Goal: Entertainment & Leisure: Consume media (video, audio)

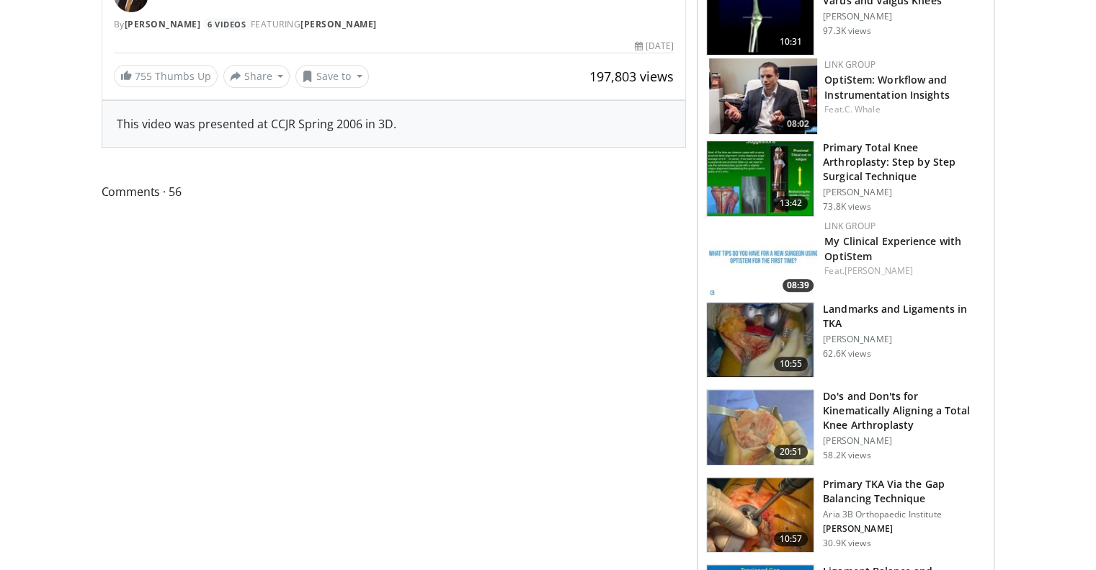
scroll to position [505, 0]
click at [745, 165] on img at bounding box center [760, 178] width 107 height 75
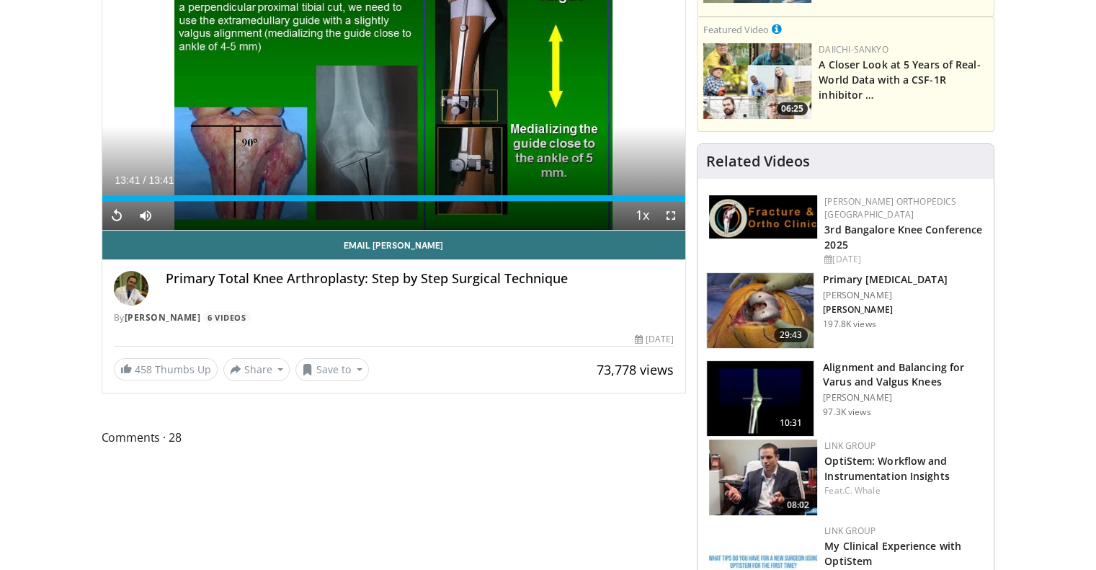
scroll to position [432, 0]
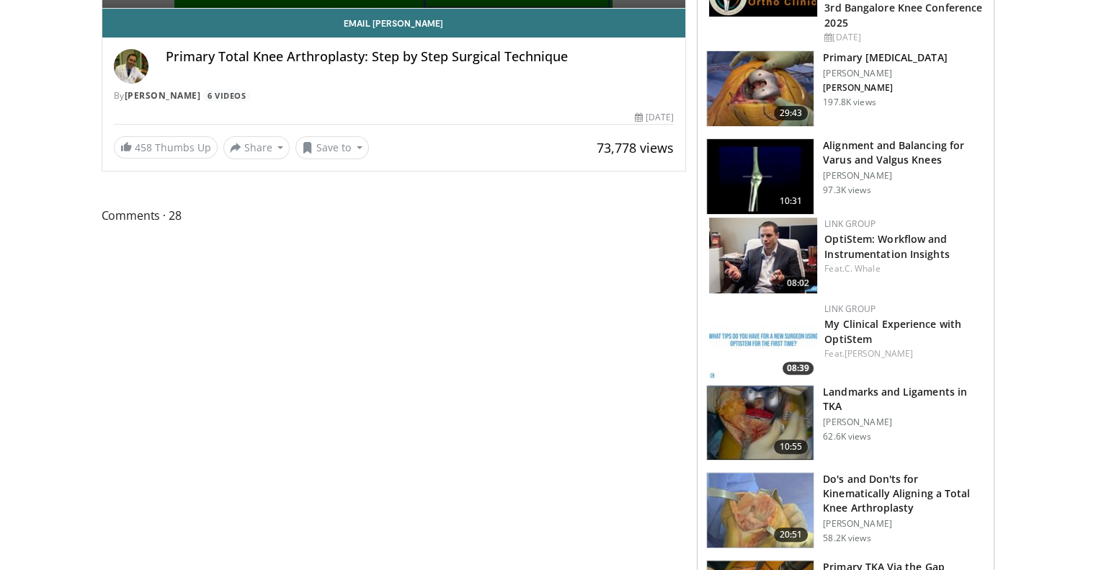
click at [777, 76] on img at bounding box center [760, 88] width 107 height 75
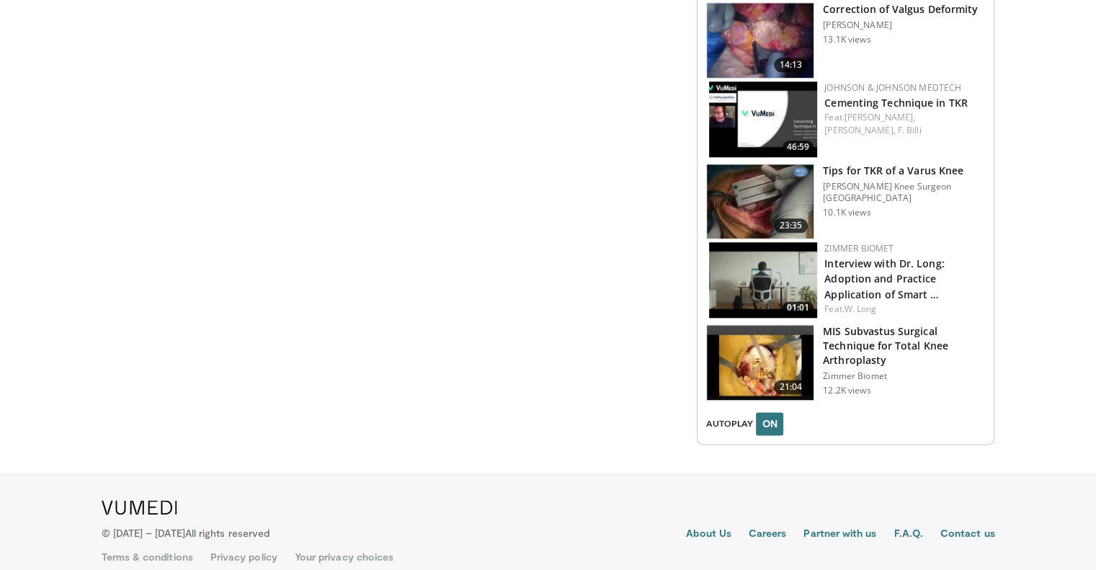
scroll to position [1769, 0]
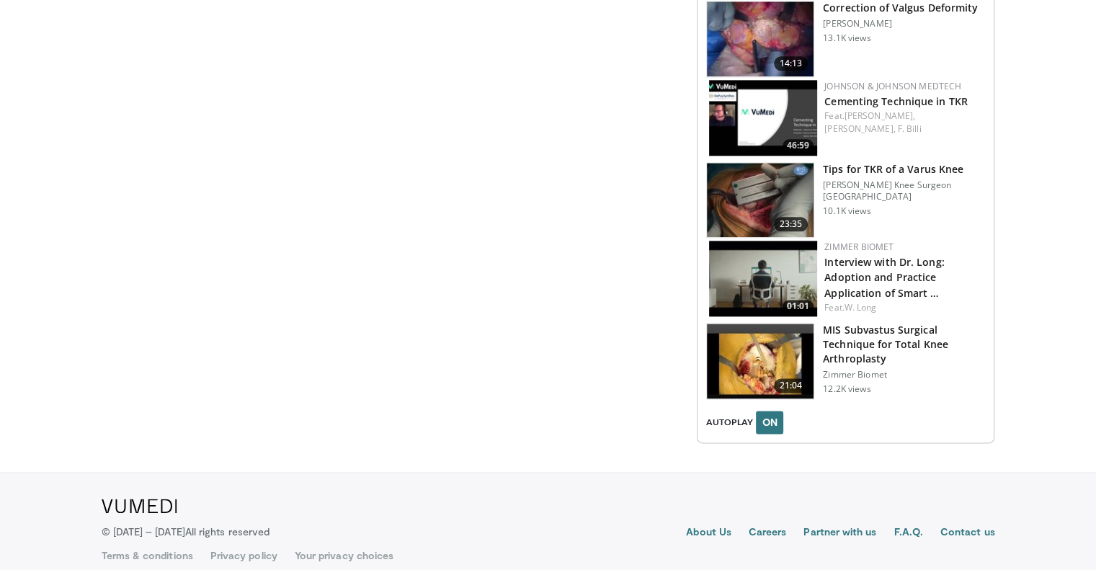
click at [745, 339] on img at bounding box center [760, 361] width 107 height 75
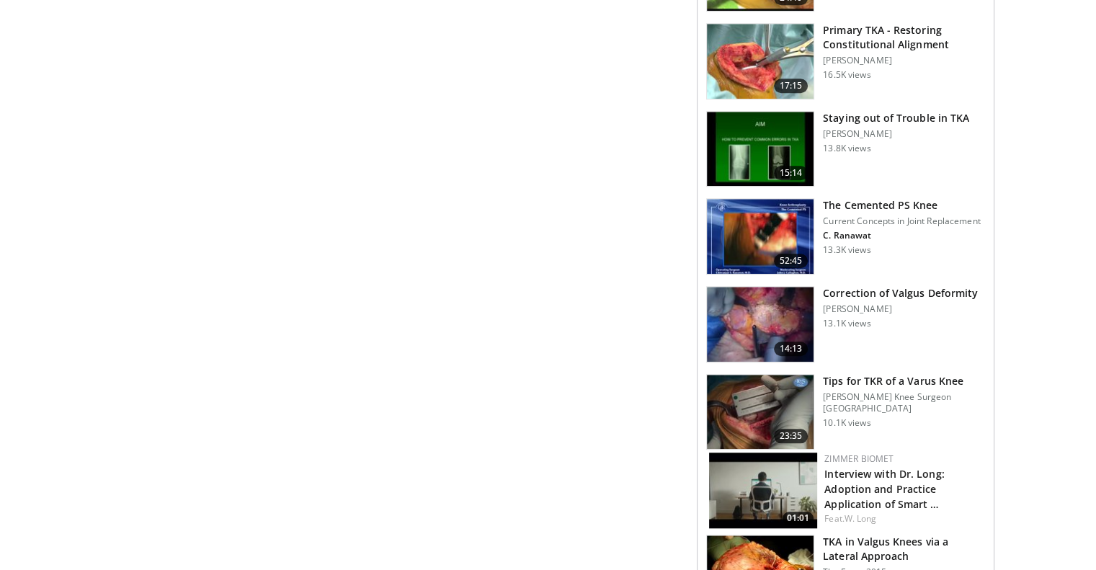
scroll to position [1225, 0]
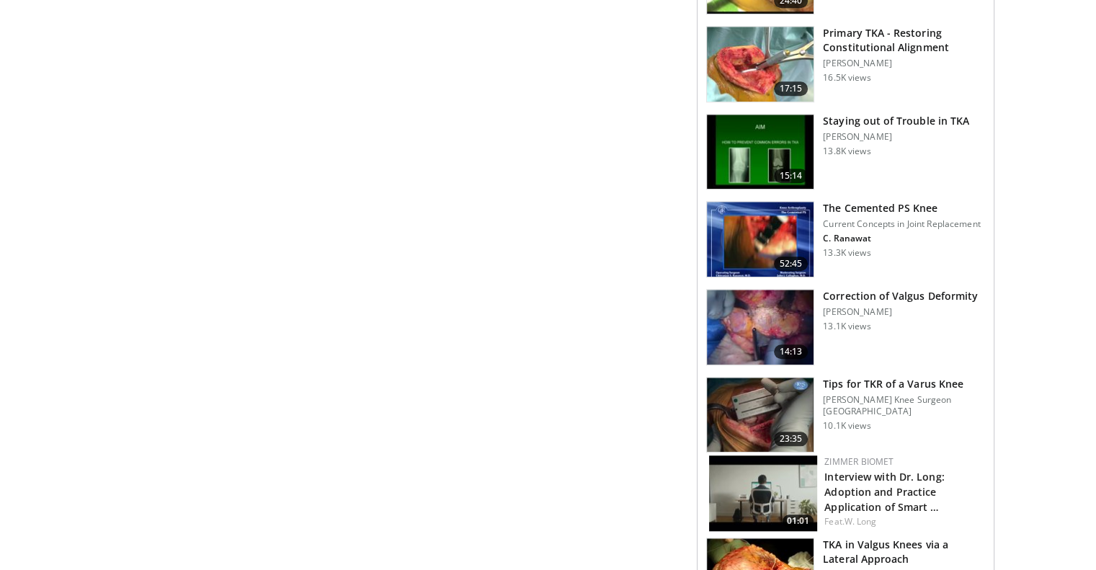
click at [750, 254] on img at bounding box center [760, 239] width 107 height 75
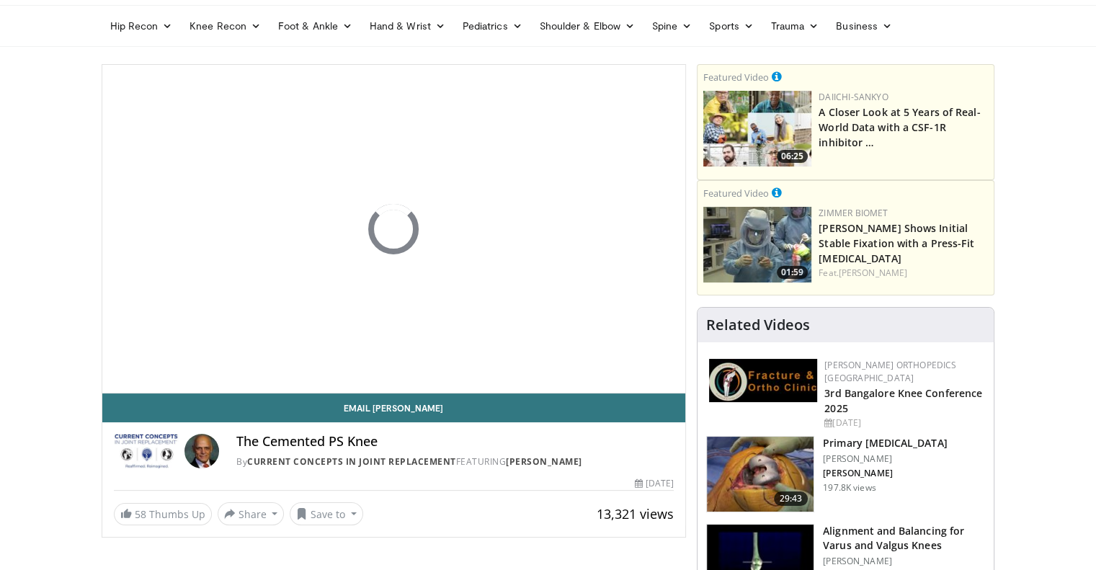
scroll to position [72, 0]
